Goal: Information Seeking & Learning: Check status

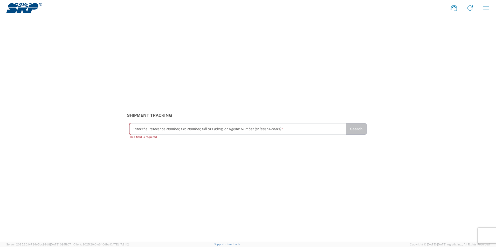
click at [248, 127] on input "text" at bounding box center [238, 129] width 210 height 9
paste input "5707046"
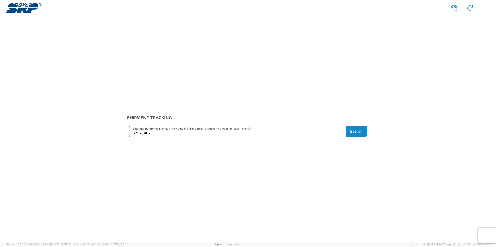
type input "57070467"
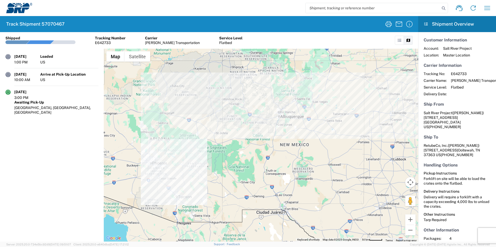
drag, startPoint x: 192, startPoint y: 144, endPoint x: 275, endPoint y: 148, distance: 83.1
click at [274, 148] on div at bounding box center [261, 145] width 314 height 193
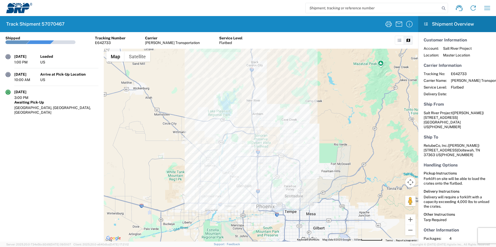
drag, startPoint x: 284, startPoint y: 175, endPoint x: 286, endPoint y: 156, distance: 19.0
click at [287, 159] on div at bounding box center [261, 145] width 314 height 193
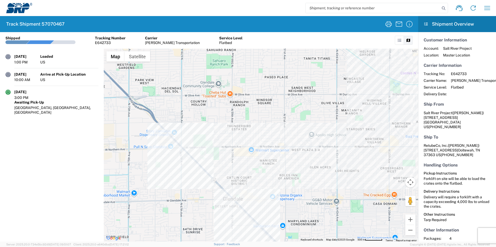
drag, startPoint x: 207, startPoint y: 164, endPoint x: 244, endPoint y: 111, distance: 64.7
click at [244, 112] on div at bounding box center [261, 145] width 314 height 193
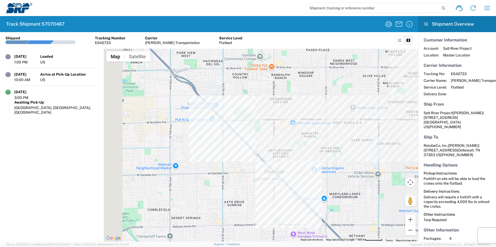
drag, startPoint x: 216, startPoint y: 136, endPoint x: 284, endPoint y: 103, distance: 75.9
click at [284, 104] on div at bounding box center [261, 145] width 314 height 193
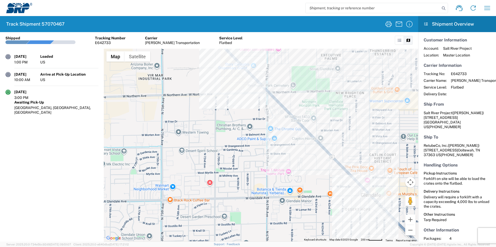
drag, startPoint x: 320, startPoint y: 170, endPoint x: 241, endPoint y: 141, distance: 83.8
click at [244, 142] on div at bounding box center [261, 145] width 314 height 193
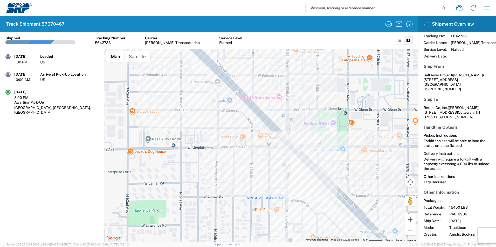
scroll to position [38, 0]
click at [293, 142] on div at bounding box center [261, 145] width 314 height 193
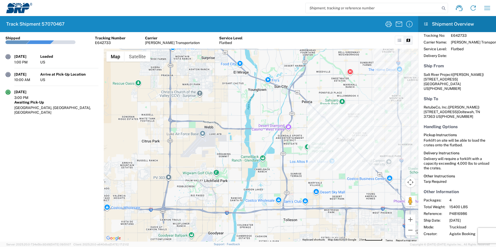
scroll to position [0, 0]
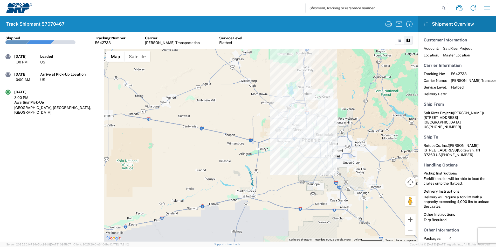
drag, startPoint x: 386, startPoint y: 108, endPoint x: 289, endPoint y: 115, distance: 97.5
click at [298, 117] on div at bounding box center [261, 145] width 314 height 193
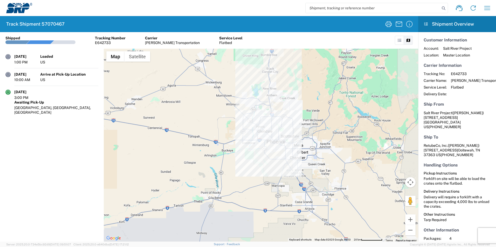
drag, startPoint x: 350, startPoint y: 104, endPoint x: 321, endPoint y: 119, distance: 33.1
click at [322, 118] on div at bounding box center [261, 145] width 314 height 193
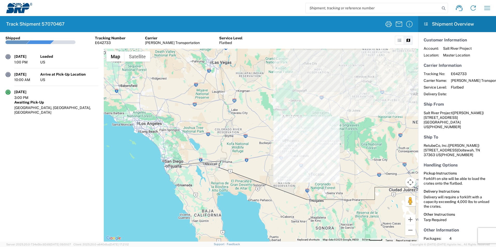
drag, startPoint x: 317, startPoint y: 115, endPoint x: 311, endPoint y: 122, distance: 9.7
click at [311, 122] on div at bounding box center [261, 145] width 314 height 193
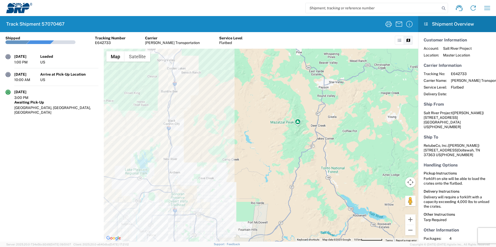
drag, startPoint x: 230, startPoint y: 160, endPoint x: 343, endPoint y: 37, distance: 167.2
click at [342, 37] on agx-shipment-tracking-details-widget "Shipment No. 57070467 Shipped Tracking Number E642733 Carrier Mercer Transporta…" at bounding box center [209, 137] width 418 height 210
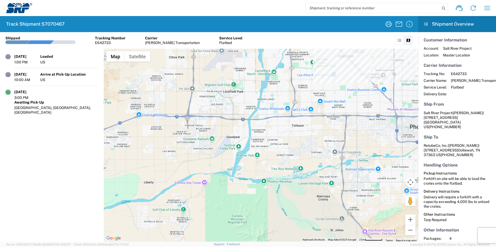
drag, startPoint x: 375, startPoint y: 79, endPoint x: 273, endPoint y: 147, distance: 122.5
click at [288, 144] on div at bounding box center [261, 145] width 314 height 193
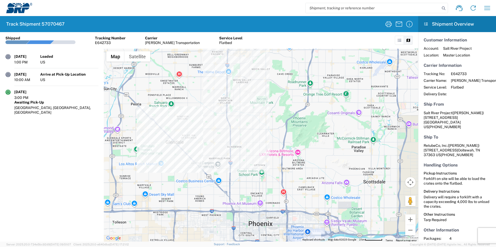
drag, startPoint x: 321, startPoint y: 110, endPoint x: 336, endPoint y: 88, distance: 26.2
click at [336, 88] on div at bounding box center [261, 145] width 314 height 193
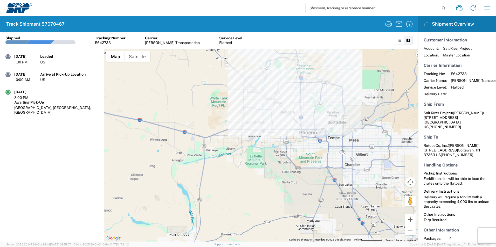
drag, startPoint x: 336, startPoint y: 86, endPoint x: 327, endPoint y: 99, distance: 16.0
click at [327, 99] on div at bounding box center [261, 145] width 314 height 193
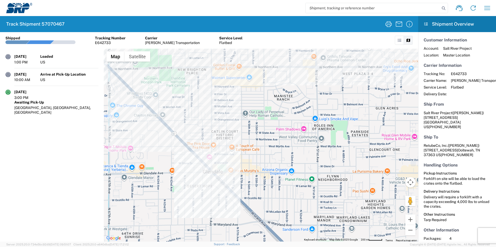
drag, startPoint x: 297, startPoint y: 84, endPoint x: 286, endPoint y: 123, distance: 40.6
click at [287, 122] on div at bounding box center [261, 145] width 314 height 193
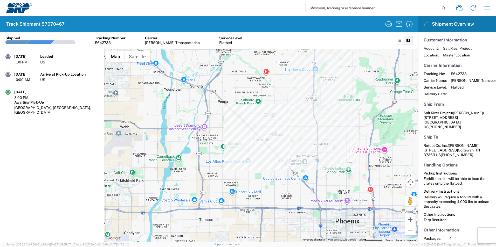
drag, startPoint x: 337, startPoint y: 125, endPoint x: 287, endPoint y: 133, distance: 50.4
click at [295, 133] on div at bounding box center [261, 145] width 314 height 193
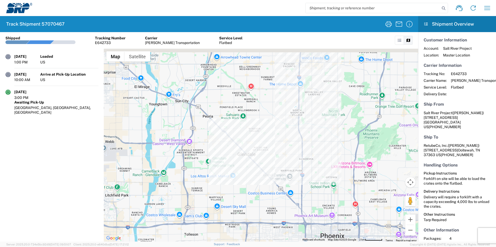
drag, startPoint x: 333, startPoint y: 111, endPoint x: 305, endPoint y: 147, distance: 45.7
click at [306, 147] on div at bounding box center [261, 145] width 314 height 193
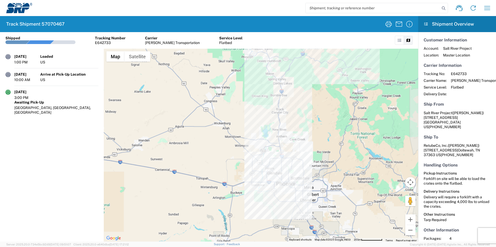
drag, startPoint x: 313, startPoint y: 101, endPoint x: 293, endPoint y: 137, distance: 40.8
click at [293, 137] on div at bounding box center [261, 145] width 314 height 193
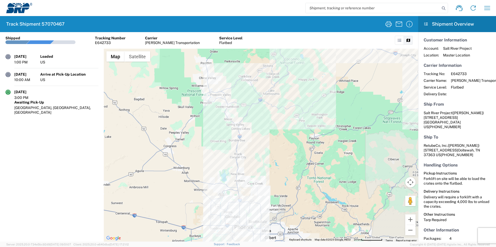
drag, startPoint x: 307, startPoint y: 103, endPoint x: 271, endPoint y: 131, distance: 45.2
click at [272, 131] on div at bounding box center [261, 145] width 314 height 193
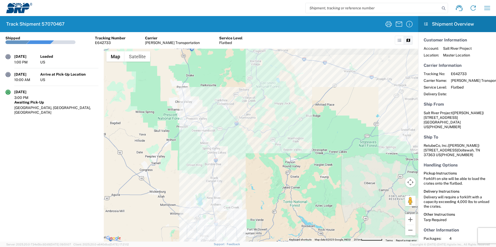
drag, startPoint x: 291, startPoint y: 116, endPoint x: 273, endPoint y: 143, distance: 32.4
click at [275, 142] on div at bounding box center [261, 145] width 314 height 193
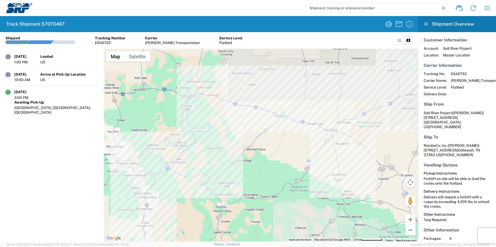
drag, startPoint x: 298, startPoint y: 141, endPoint x: 222, endPoint y: 125, distance: 77.4
click at [234, 128] on div at bounding box center [261, 145] width 314 height 193
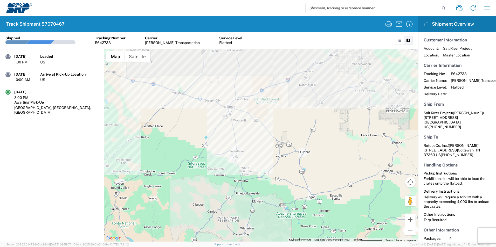
drag, startPoint x: 289, startPoint y: 107, endPoint x: 260, endPoint y: 131, distance: 37.8
click at [261, 130] on div at bounding box center [261, 145] width 314 height 193
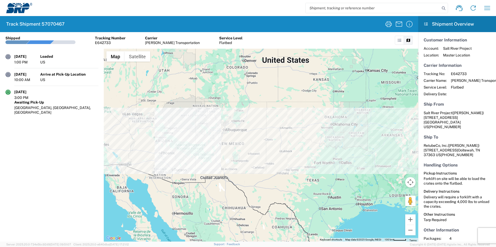
drag, startPoint x: 348, startPoint y: 140, endPoint x: 254, endPoint y: 138, distance: 94.2
click at [261, 139] on div at bounding box center [261, 145] width 314 height 193
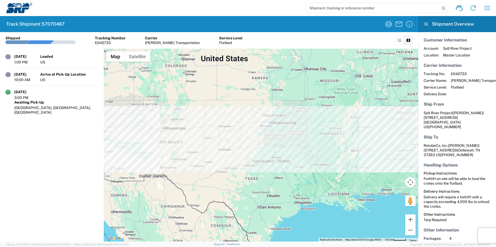
drag, startPoint x: 322, startPoint y: 138, endPoint x: 286, endPoint y: 137, distance: 35.3
click at [286, 137] on div at bounding box center [261, 145] width 314 height 193
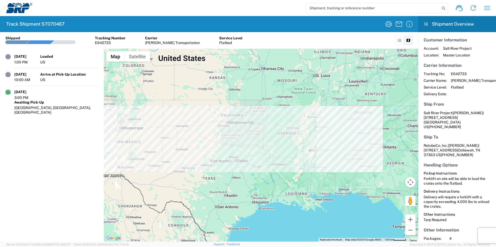
drag, startPoint x: 306, startPoint y: 136, endPoint x: 263, endPoint y: 136, distance: 43.3
click at [263, 136] on div at bounding box center [261, 145] width 314 height 193
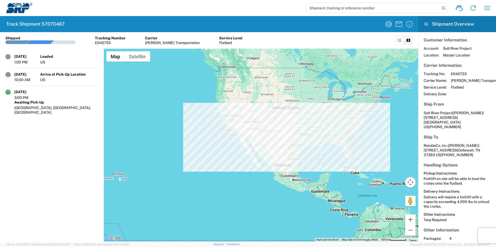
drag, startPoint x: 356, startPoint y: 88, endPoint x: 350, endPoint y: 109, distance: 21.3
click at [350, 109] on div at bounding box center [261, 145] width 314 height 193
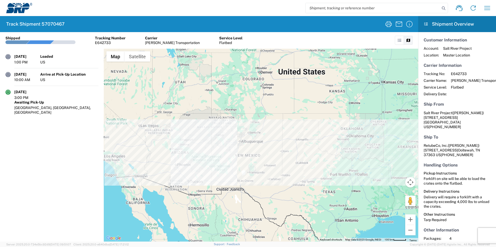
drag, startPoint x: 295, startPoint y: 103, endPoint x: 224, endPoint y: 99, distance: 70.7
click at [225, 99] on div at bounding box center [261, 145] width 314 height 193
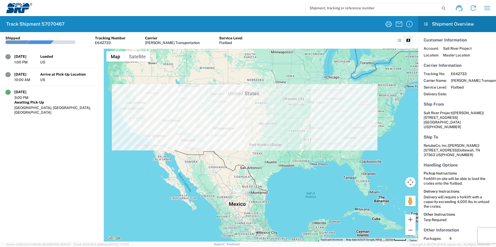
drag, startPoint x: 224, startPoint y: 98, endPoint x: 247, endPoint y: 113, distance: 27.5
click at [247, 113] on div at bounding box center [261, 145] width 314 height 193
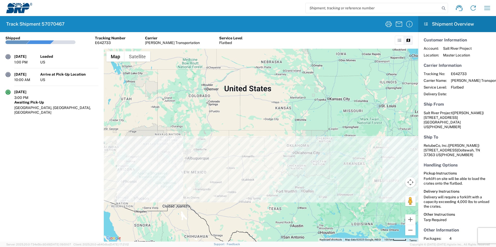
drag, startPoint x: 259, startPoint y: 112, endPoint x: 232, endPoint y: 109, distance: 27.1
click at [232, 109] on div at bounding box center [261, 145] width 314 height 193
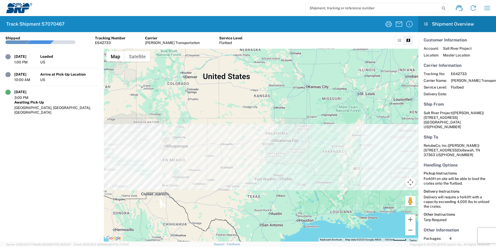
drag, startPoint x: 230, startPoint y: 107, endPoint x: 277, endPoint y: 105, distance: 47.2
click at [277, 105] on div at bounding box center [261, 145] width 314 height 193
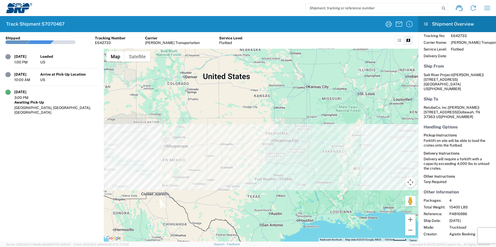
scroll to position [38, 0]
click at [486, 9] on icon "button" at bounding box center [487, 8] width 8 height 8
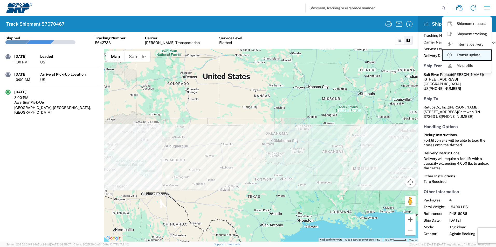
click at [472, 55] on link "Transit update" at bounding box center [466, 55] width 49 height 10
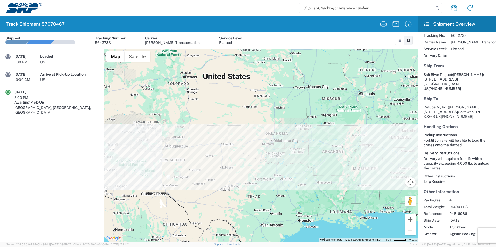
click at [45, 20] on agx-form-header "Track Shipment 57070467" at bounding box center [209, 24] width 418 height 16
click at [408, 26] on icon "button" at bounding box center [408, 24] width 8 height 8
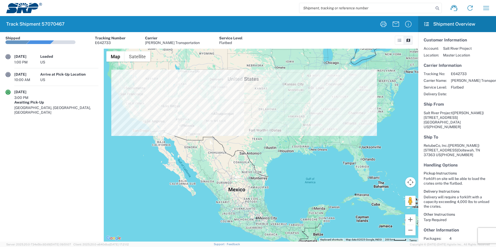
drag, startPoint x: 295, startPoint y: 205, endPoint x: 293, endPoint y: 174, distance: 30.4
click at [293, 174] on div at bounding box center [261, 145] width 314 height 193
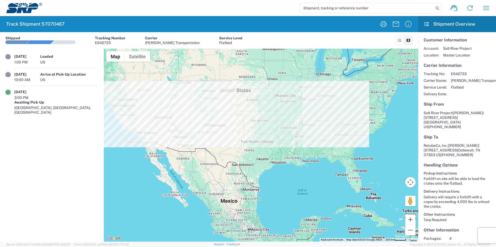
drag, startPoint x: 293, startPoint y: 175, endPoint x: 289, endPoint y: 192, distance: 17.9
click at [289, 191] on div at bounding box center [261, 145] width 314 height 193
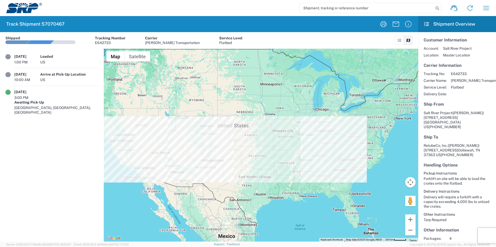
drag, startPoint x: 289, startPoint y: 193, endPoint x: 281, endPoint y: 223, distance: 31.1
click at [281, 223] on div at bounding box center [261, 145] width 314 height 193
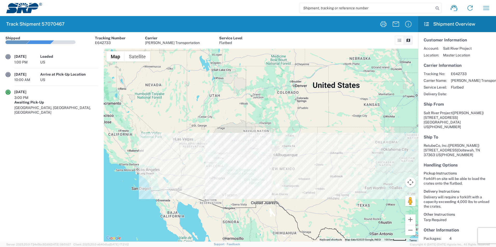
drag, startPoint x: 252, startPoint y: 121, endPoint x: 251, endPoint y: 156, distance: 34.8
click at [251, 156] on div at bounding box center [261, 145] width 314 height 193
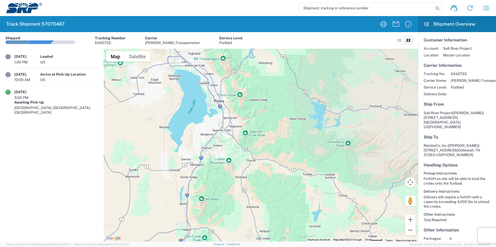
drag, startPoint x: 211, startPoint y: 110, endPoint x: 208, endPoint y: 145, distance: 35.6
click at [208, 145] on div at bounding box center [261, 145] width 314 height 193
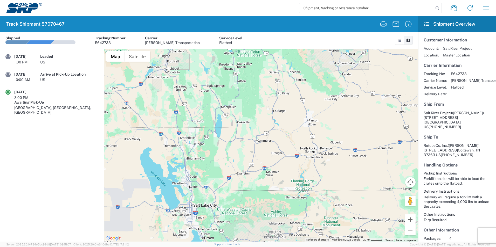
drag, startPoint x: 216, startPoint y: 91, endPoint x: 208, endPoint y: 185, distance: 94.2
click at [208, 185] on div at bounding box center [261, 145] width 314 height 193
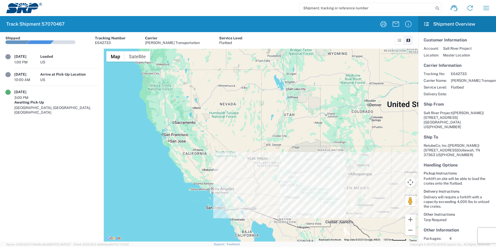
drag, startPoint x: 198, startPoint y: 170, endPoint x: 255, endPoint y: 103, distance: 88.0
click at [255, 103] on div at bounding box center [261, 145] width 314 height 193
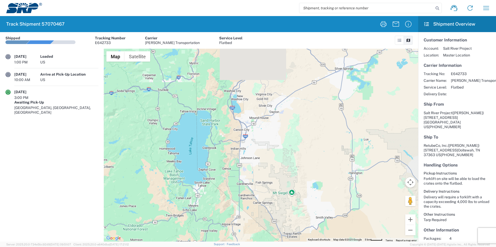
drag, startPoint x: 221, startPoint y: 91, endPoint x: 222, endPoint y: 157, distance: 66.9
click at [222, 157] on div at bounding box center [261, 145] width 314 height 193
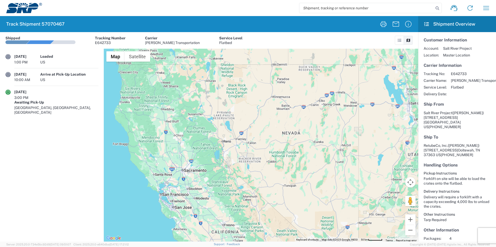
drag, startPoint x: 256, startPoint y: 170, endPoint x: 227, endPoint y: 127, distance: 51.4
click at [229, 128] on div at bounding box center [261, 145] width 314 height 193
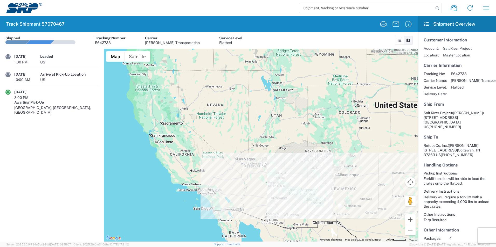
drag, startPoint x: 247, startPoint y: 148, endPoint x: 210, endPoint y: 146, distance: 36.7
click at [213, 146] on div at bounding box center [261, 145] width 314 height 193
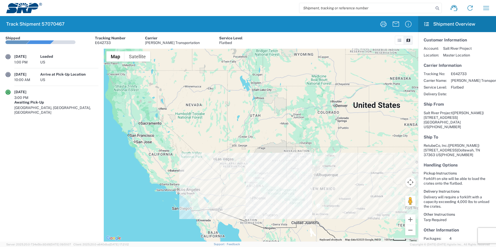
drag, startPoint x: 290, startPoint y: 145, endPoint x: 271, endPoint y: 148, distance: 19.9
click at [272, 148] on div at bounding box center [261, 145] width 314 height 193
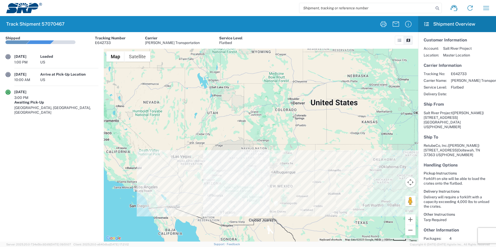
drag, startPoint x: 287, startPoint y: 152, endPoint x: 272, endPoint y: 145, distance: 16.4
click at [272, 145] on div at bounding box center [261, 145] width 314 height 193
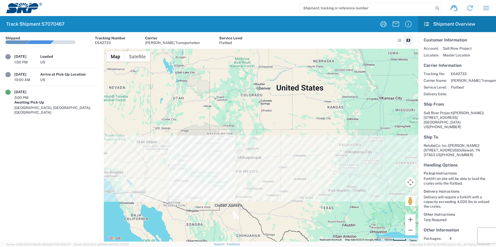
drag, startPoint x: 307, startPoint y: 158, endPoint x: 225, endPoint y: 126, distance: 88.1
click at [228, 127] on div at bounding box center [261, 145] width 314 height 193
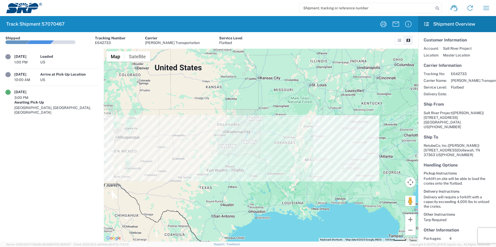
drag, startPoint x: 230, startPoint y: 125, endPoint x: 227, endPoint y: 145, distance: 20.7
click at [227, 145] on div at bounding box center [261, 145] width 314 height 193
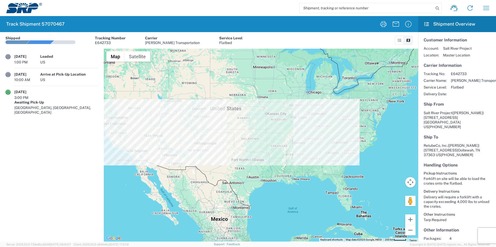
drag, startPoint x: 227, startPoint y: 145, endPoint x: 251, endPoint y: 147, distance: 24.2
click at [251, 147] on div at bounding box center [261, 145] width 314 height 193
click at [451, 6] on icon at bounding box center [454, 8] width 8 height 8
click at [143, 58] on button "Satellite" at bounding box center [137, 56] width 26 height 10
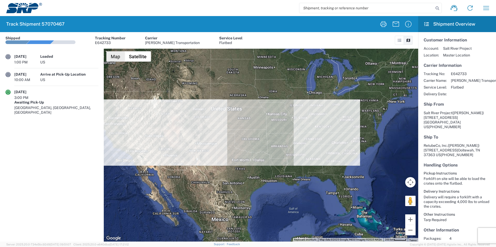
click at [112, 60] on button "Map" at bounding box center [115, 56] width 18 height 10
